Goal: Task Accomplishment & Management: Manage account settings

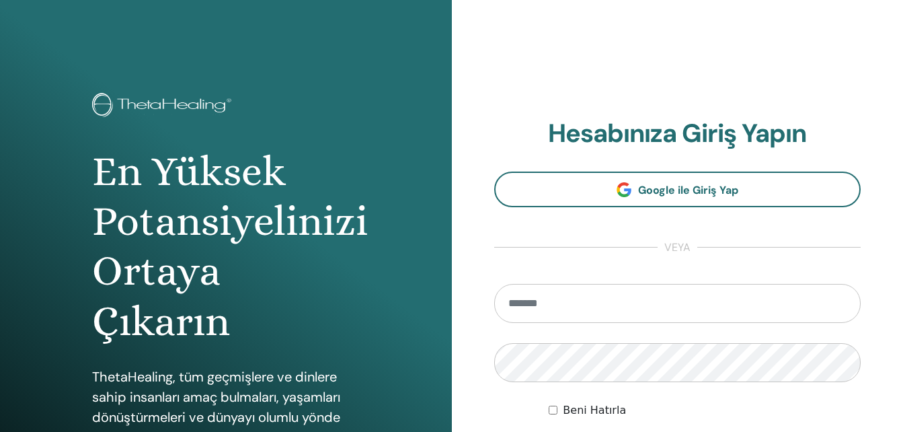
click at [543, 310] on input "email" at bounding box center [677, 303] width 367 height 39
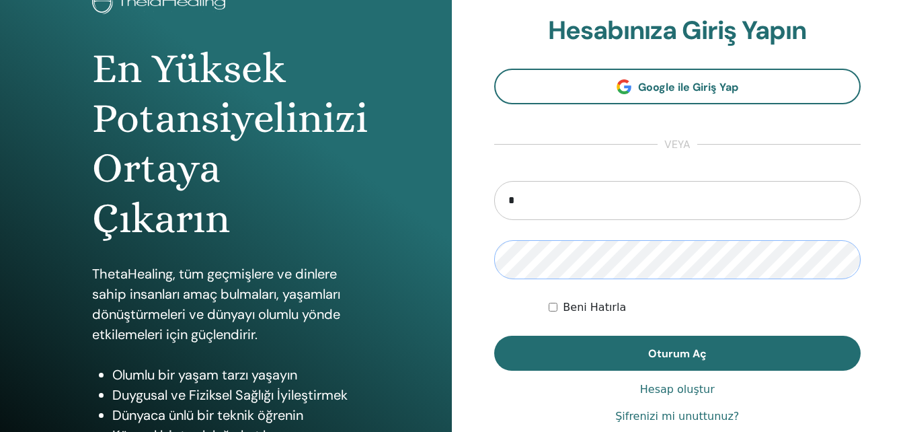
scroll to position [108, 0]
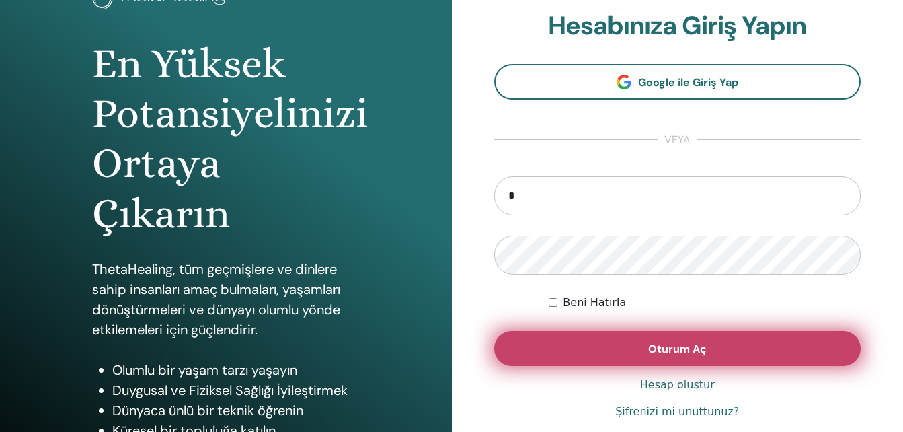
click at [753, 357] on button "Oturum Aç" at bounding box center [677, 348] width 367 height 35
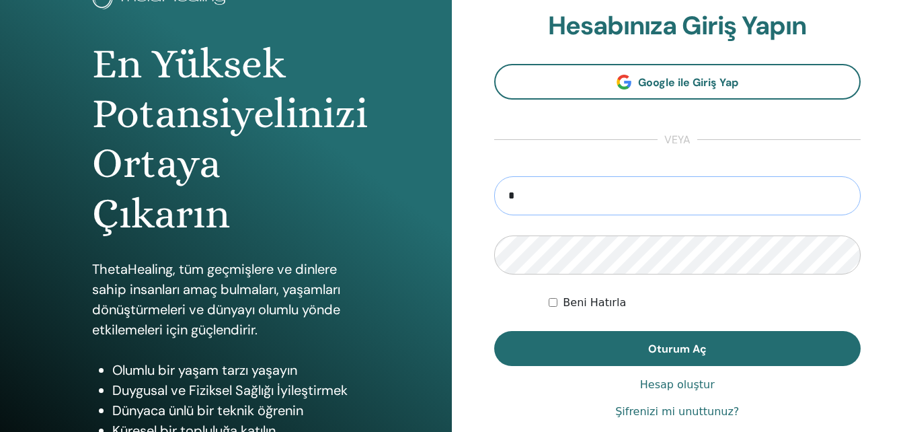
click at [549, 195] on input "*" at bounding box center [677, 195] width 367 height 39
click at [633, 194] on input "*" at bounding box center [677, 195] width 367 height 39
click at [614, 198] on input "*" at bounding box center [677, 195] width 367 height 39
click at [494, 331] on button "Oturum Aç" at bounding box center [677, 348] width 367 height 35
click at [475, 300] on div "**********" at bounding box center [678, 215] width 452 height 646
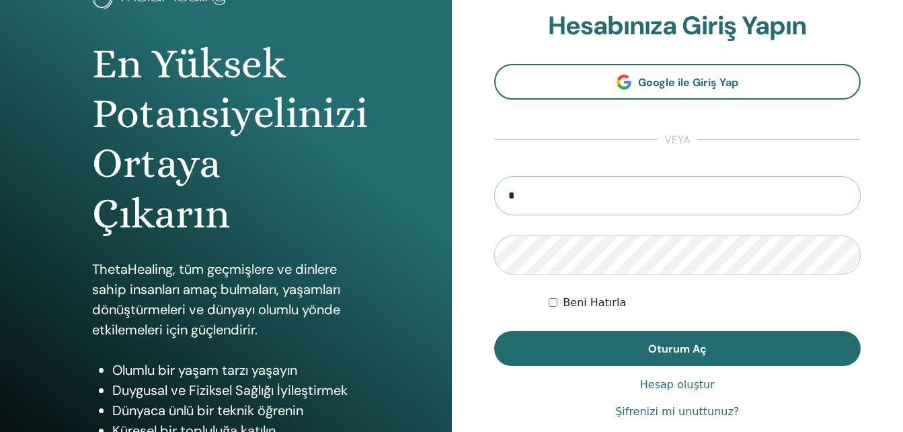
click at [539, 201] on input "*" at bounding box center [677, 195] width 367 height 39
type input "**********"
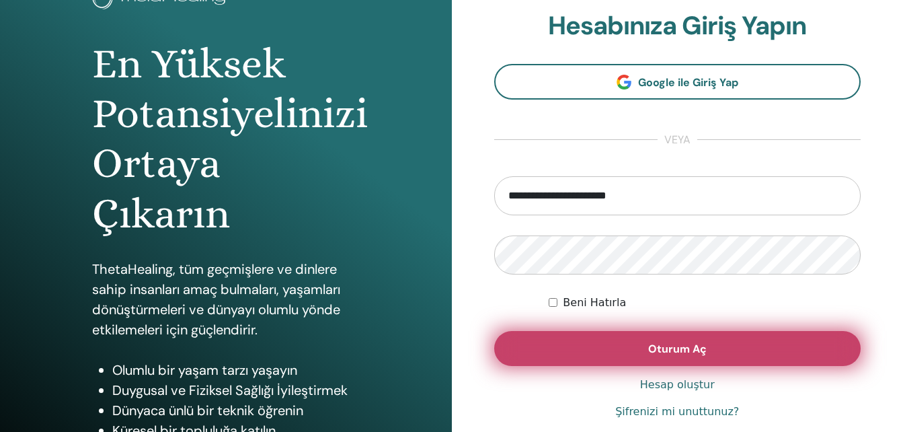
click at [619, 345] on button "Oturum Aç" at bounding box center [677, 348] width 367 height 35
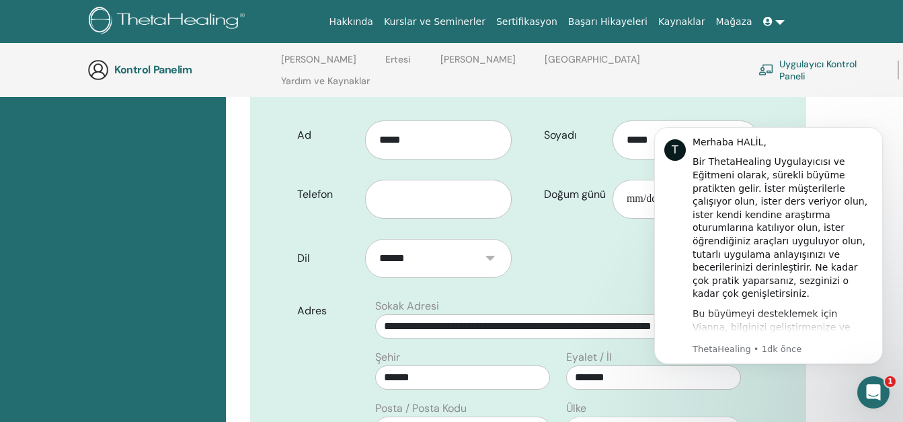
scroll to position [280, 0]
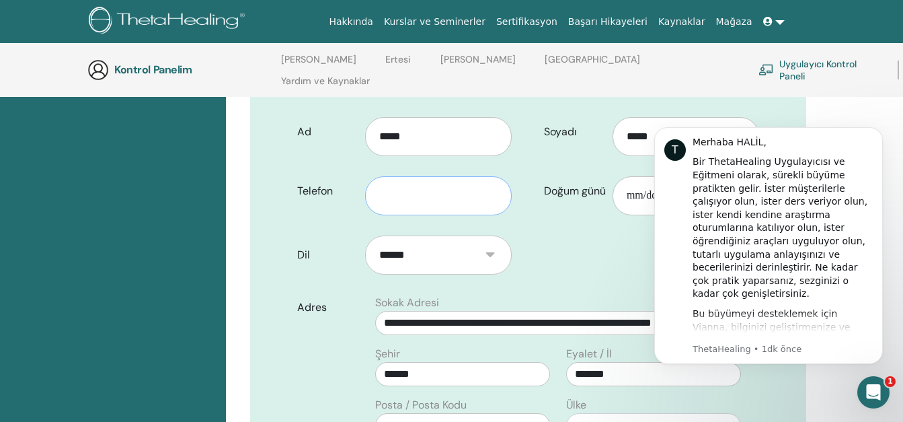
click at [442, 176] on input "text" at bounding box center [438, 195] width 147 height 39
type input "**********"
click at [629, 176] on input "Doğum günü" at bounding box center [686, 195] width 147 height 39
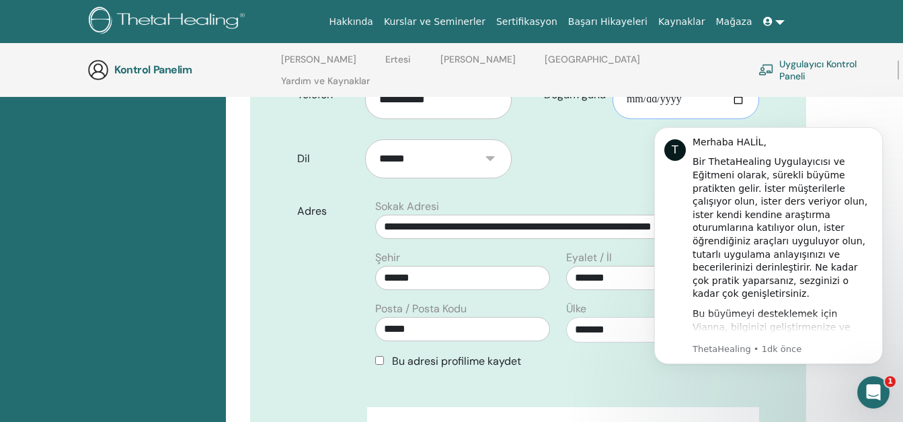
scroll to position [374, 0]
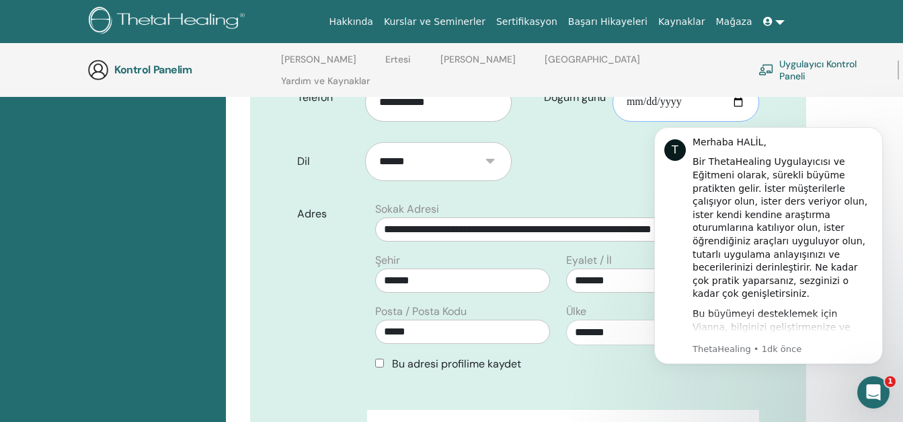
type input "**********"
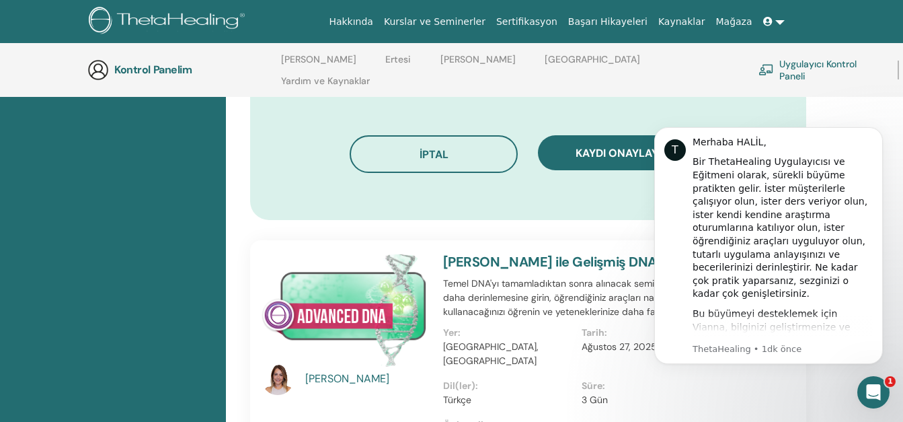
scroll to position [874, 0]
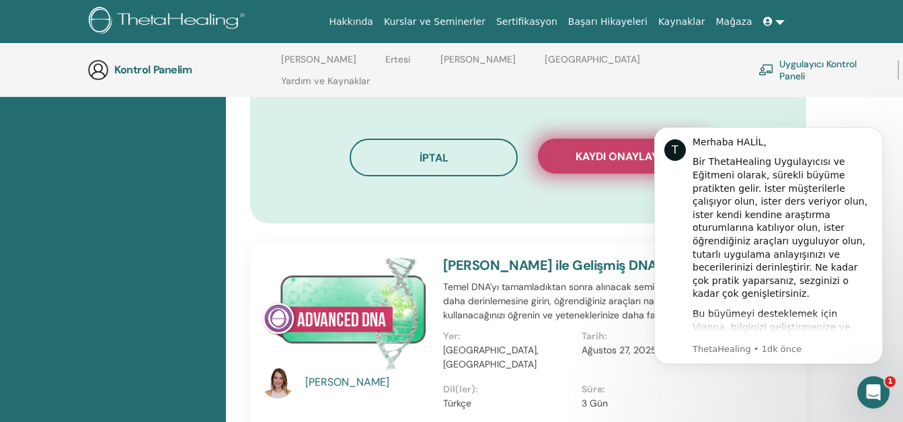
click at [615, 149] on span "Kaydı onaylayın" at bounding box center [622, 156] width 93 height 14
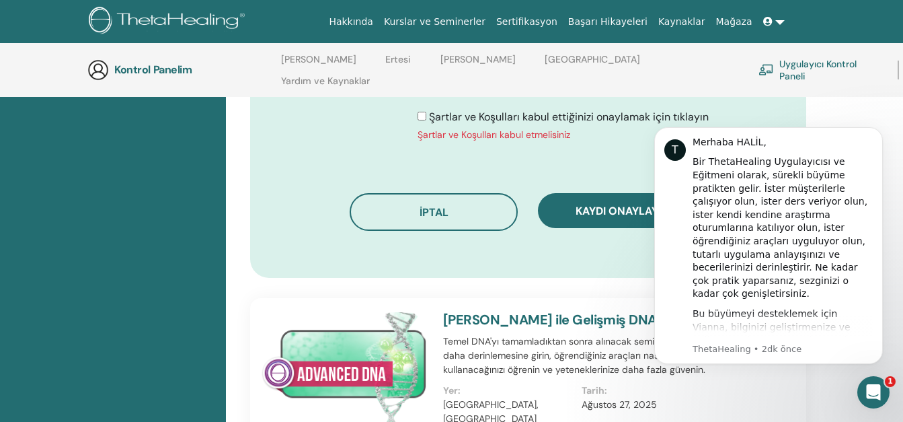
scroll to position [839, 0]
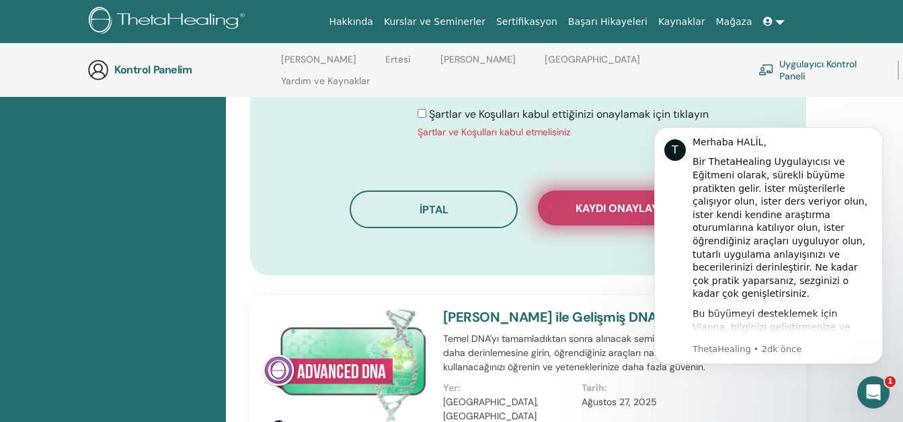
click at [608, 201] on span "Kaydı onaylayın" at bounding box center [622, 208] width 93 height 14
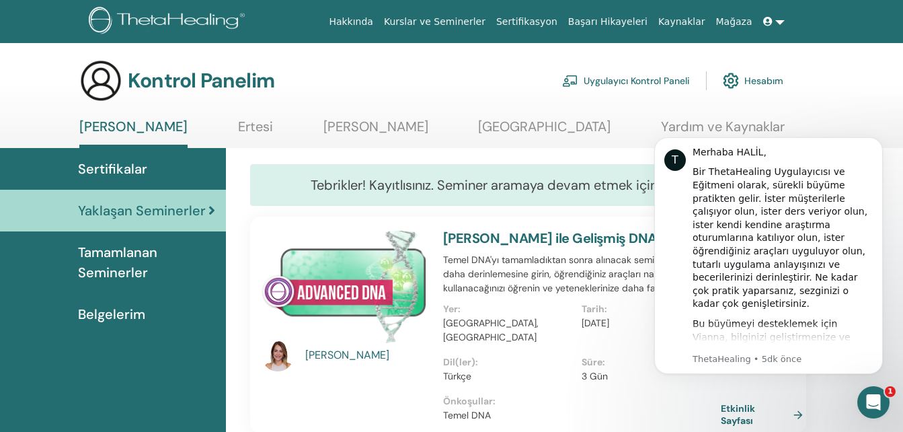
click at [134, 165] on span "Sertifikalar" at bounding box center [112, 169] width 69 height 20
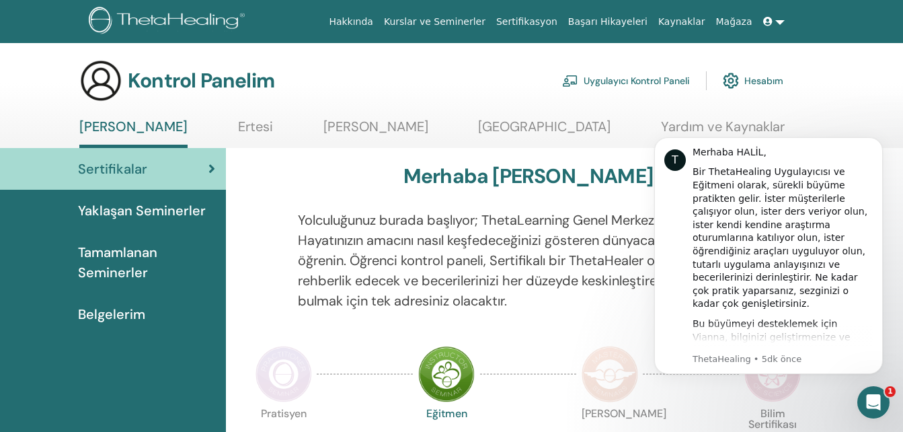
click at [781, 22] on link at bounding box center [774, 21] width 32 height 25
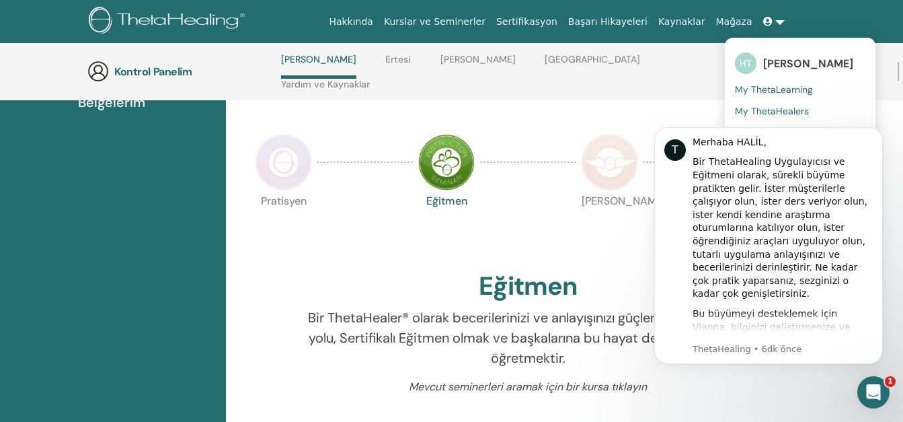
scroll to position [297, 0]
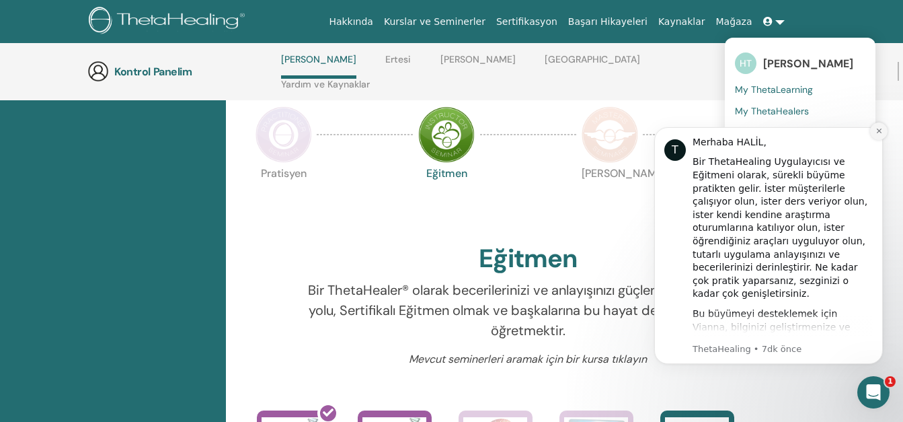
click at [877, 132] on icon "Bildirimi kapat" at bounding box center [878, 130] width 5 height 5
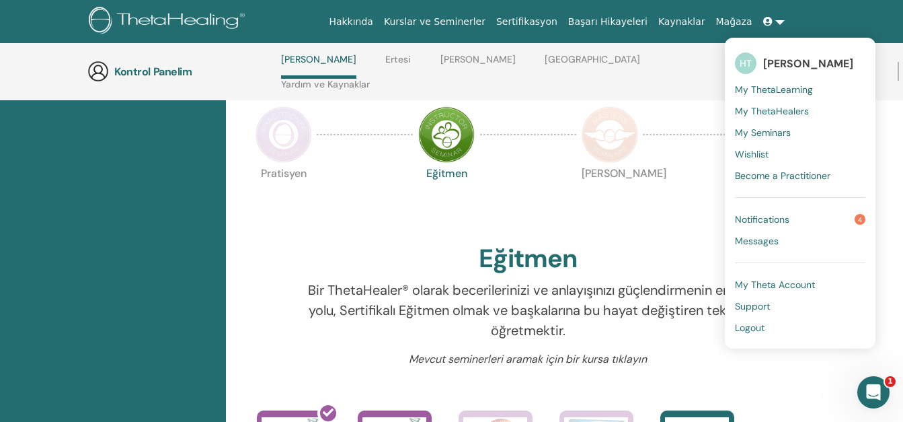
click at [763, 330] on span "Logout" at bounding box center [750, 327] width 30 height 12
